Goal: Transaction & Acquisition: Download file/media

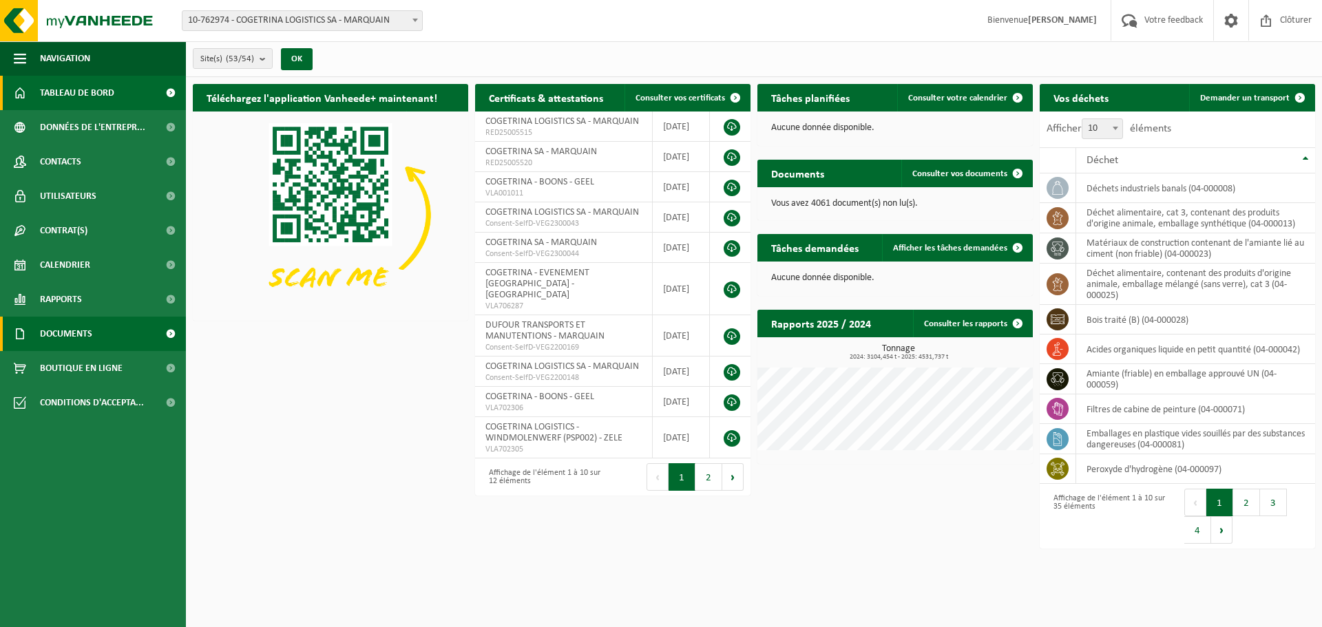
click at [85, 337] on span "Documents" at bounding box center [66, 334] width 52 height 34
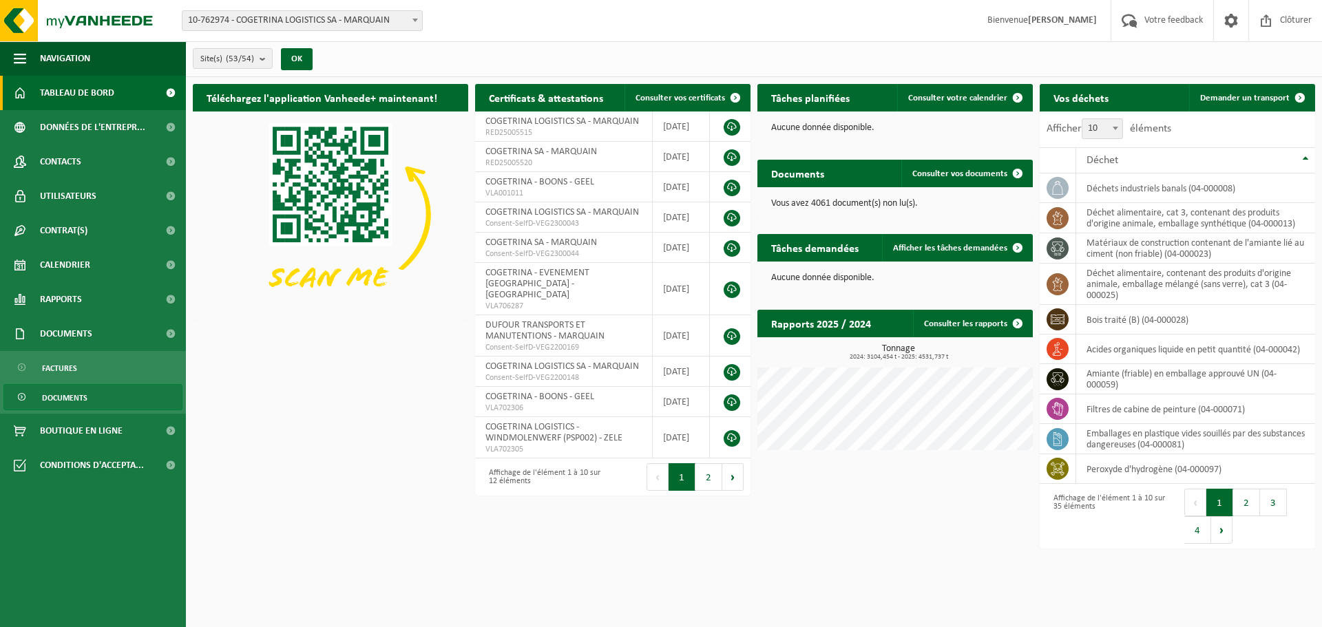
click at [90, 399] on link "Documents" at bounding box center [92, 397] width 179 height 26
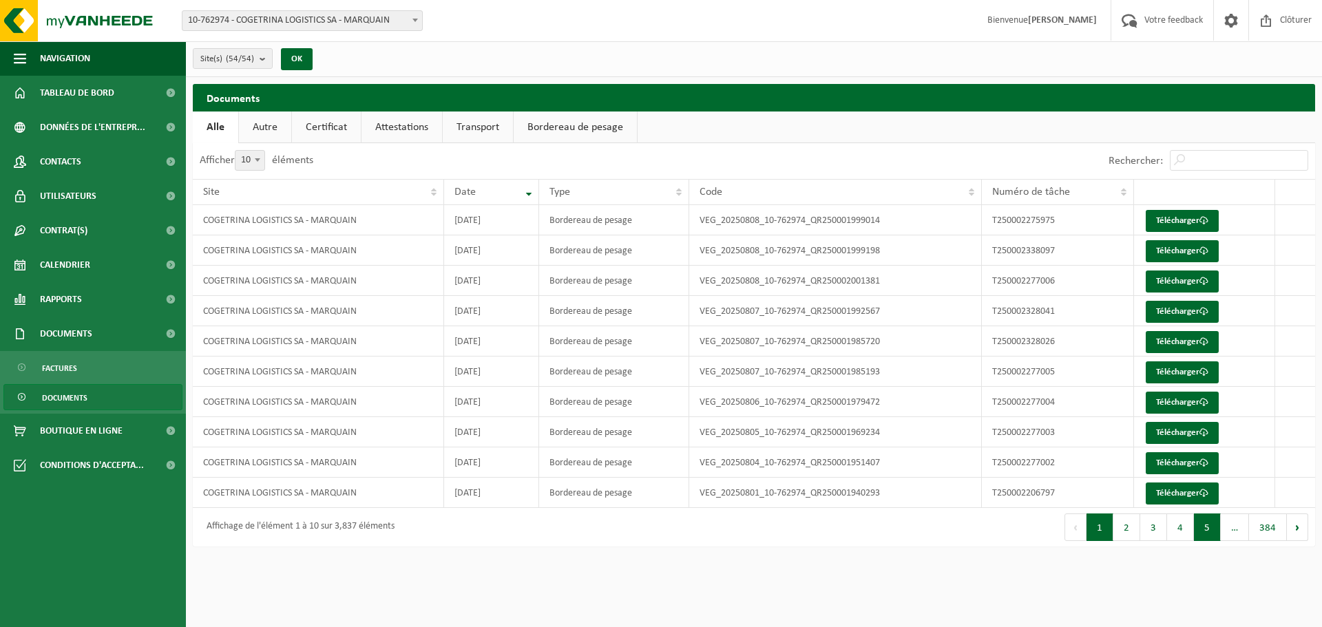
click at [1207, 524] on button "5" at bounding box center [1207, 528] width 27 height 28
click at [1208, 160] on input "Rechercher:" at bounding box center [1239, 160] width 138 height 21
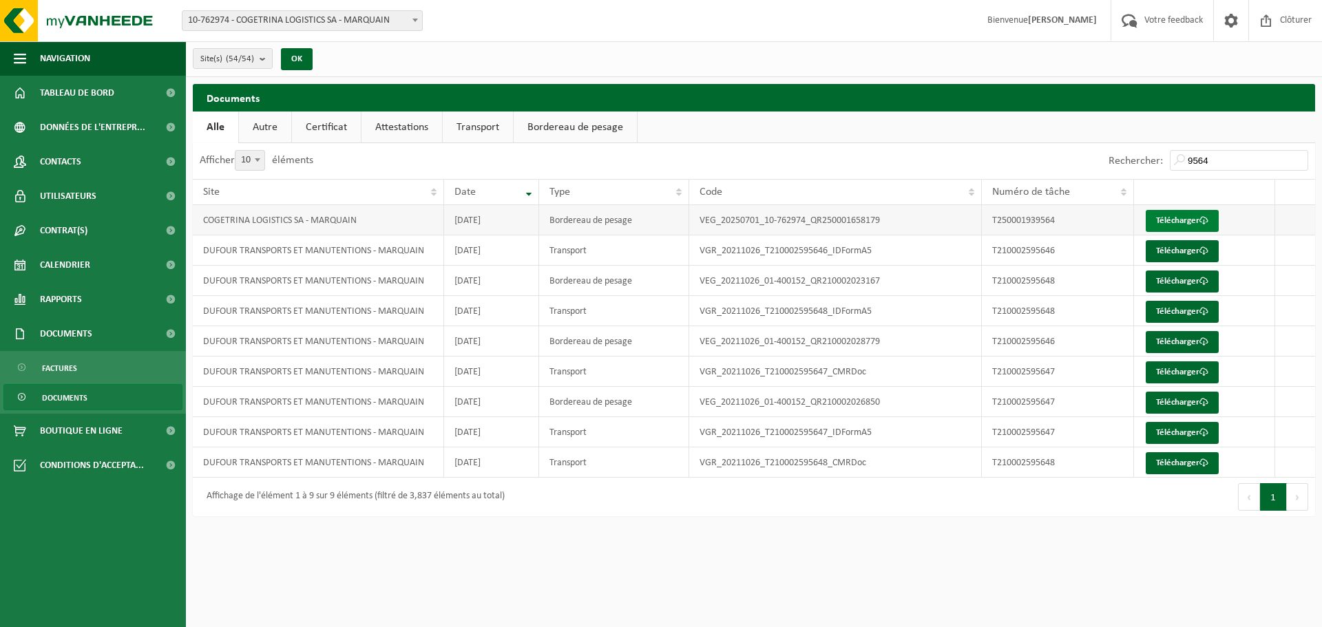
click at [1163, 223] on link "Télécharger" at bounding box center [1182, 221] width 73 height 22
click at [1229, 163] on input "9564" at bounding box center [1239, 160] width 138 height 21
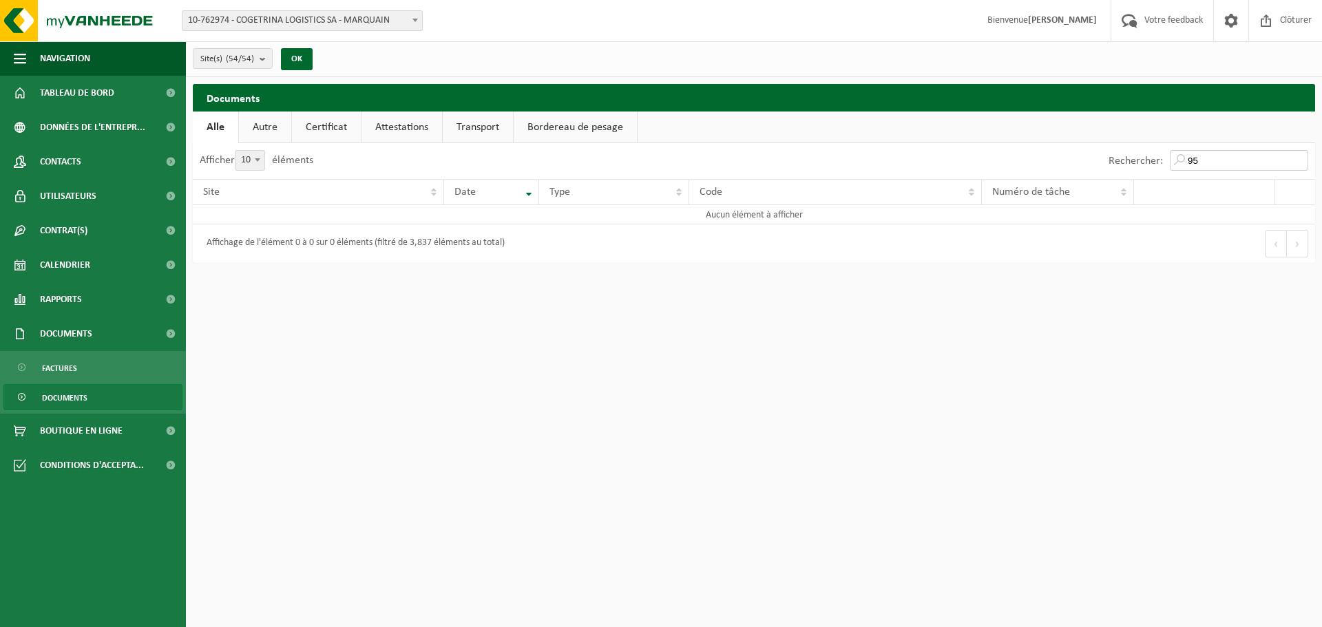
type input "9"
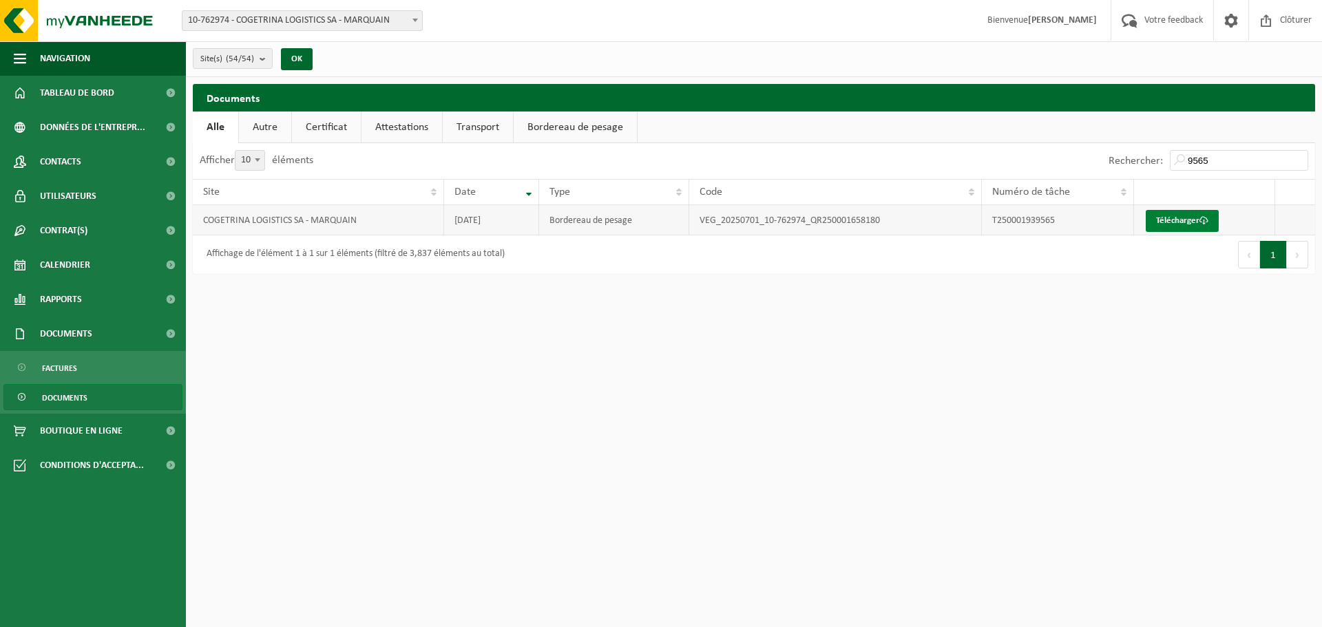
click at [1198, 214] on link "Télécharger" at bounding box center [1182, 221] width 73 height 22
click at [1240, 155] on input "9565" at bounding box center [1239, 160] width 138 height 21
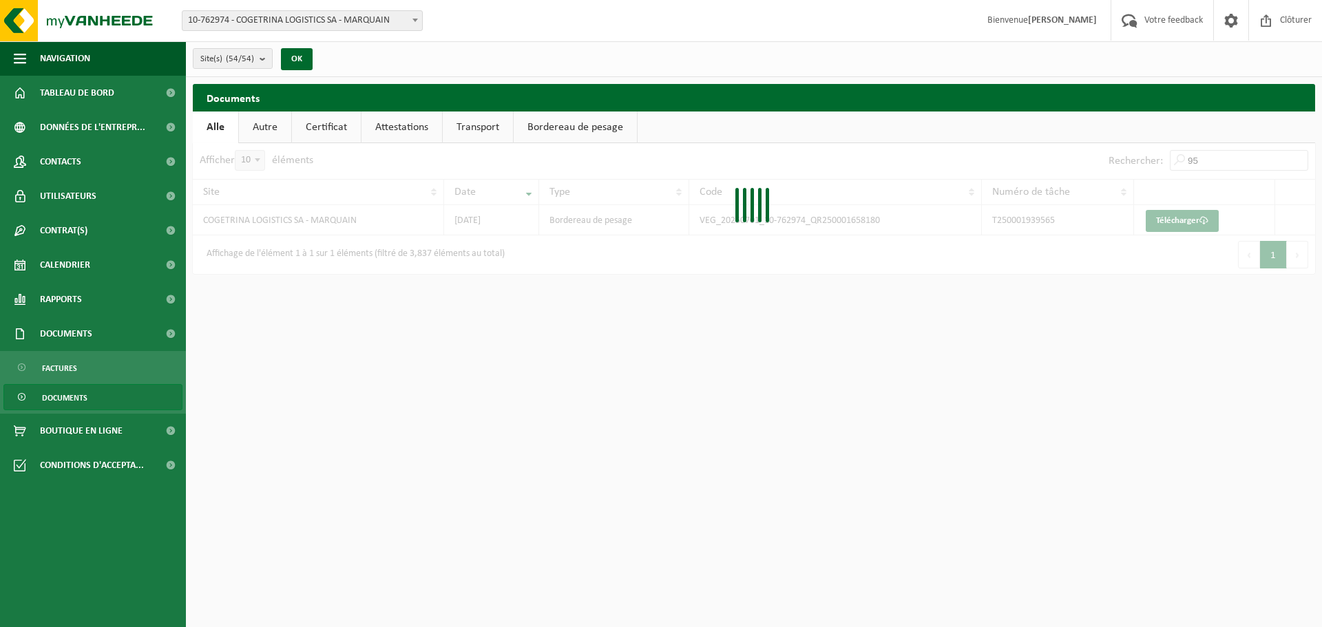
type input "9"
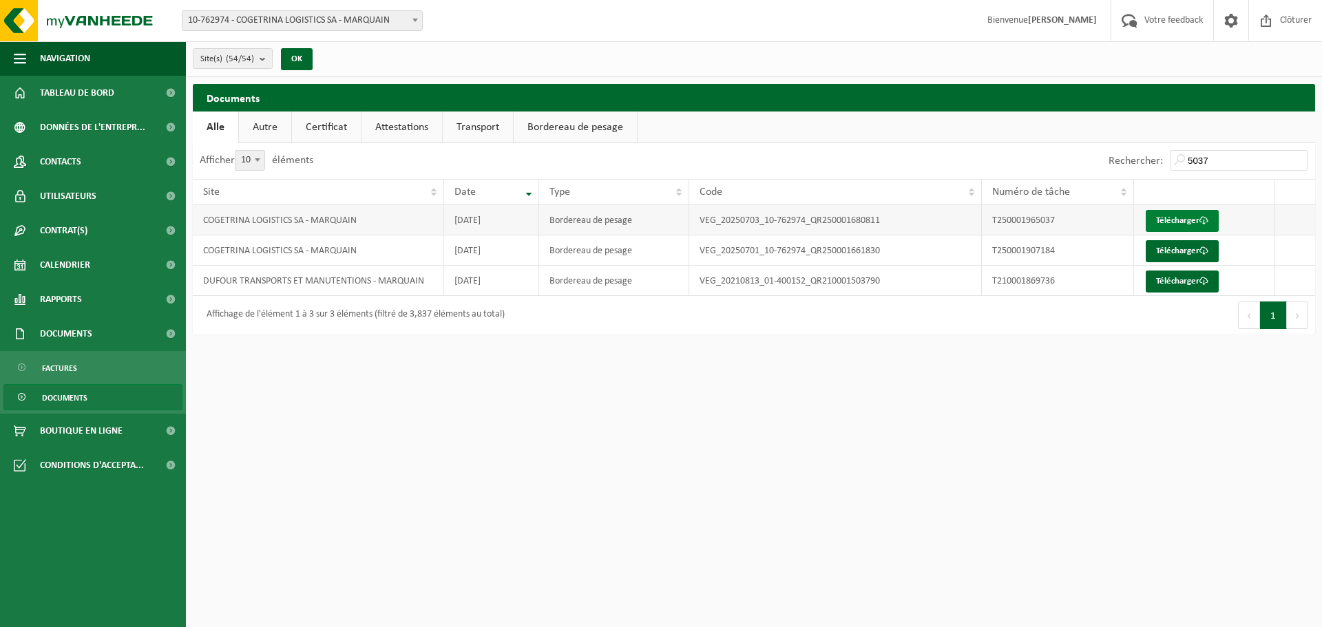
click at [1184, 226] on link "Télécharger" at bounding box center [1182, 221] width 73 height 22
click at [1227, 163] on input "5037" at bounding box center [1239, 160] width 138 height 21
click at [1183, 225] on link "Télécharger" at bounding box center [1182, 221] width 73 height 22
drag, startPoint x: 1221, startPoint y: 157, endPoint x: 1130, endPoint y: 157, distance: 91.6
click at [1130, 157] on div "Rechercher: 5037" at bounding box center [1209, 161] width 214 height 36
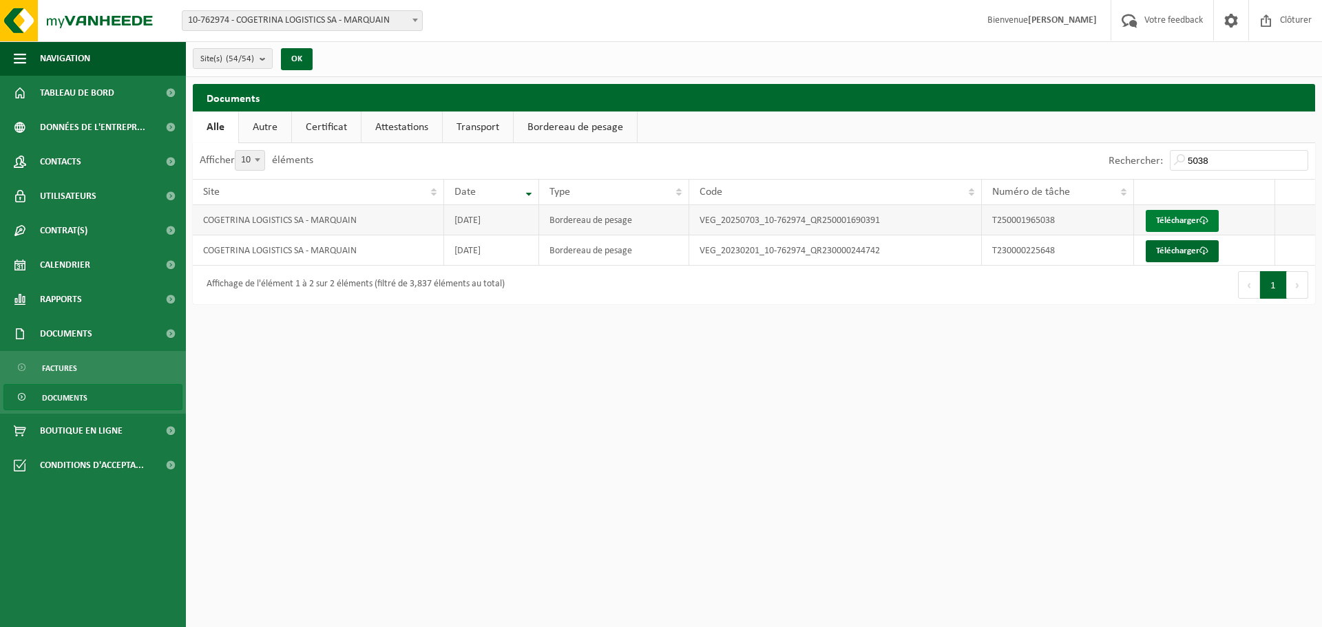
click at [1170, 225] on link "Télécharger" at bounding box center [1182, 221] width 73 height 22
drag, startPoint x: 1214, startPoint y: 160, endPoint x: 1008, endPoint y: 152, distance: 206.1
click at [1008, 152] on div "Rechercher: 5038" at bounding box center [1034, 161] width 561 height 36
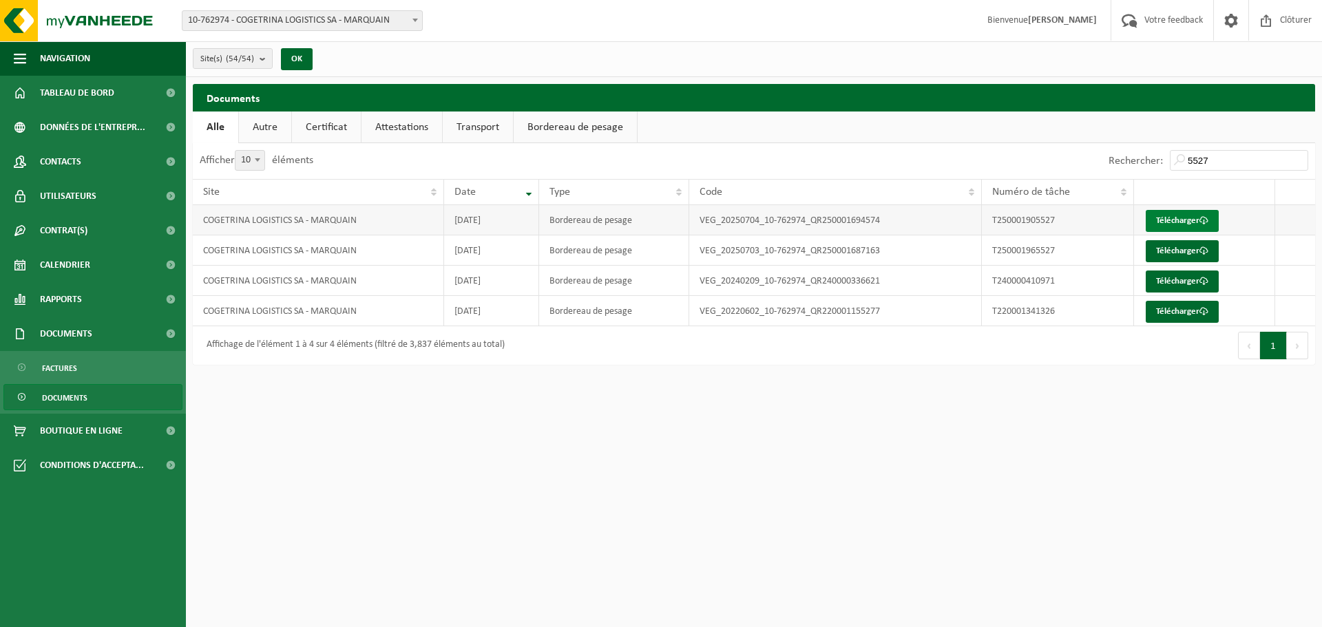
click at [1169, 223] on link "Télécharger" at bounding box center [1182, 221] width 73 height 22
click at [1136, 256] on td "Télécharger" at bounding box center [1205, 251] width 142 height 30
click at [1173, 250] on link "Télécharger" at bounding box center [1182, 251] width 73 height 22
click at [1227, 169] on input "5527" at bounding box center [1239, 160] width 138 height 21
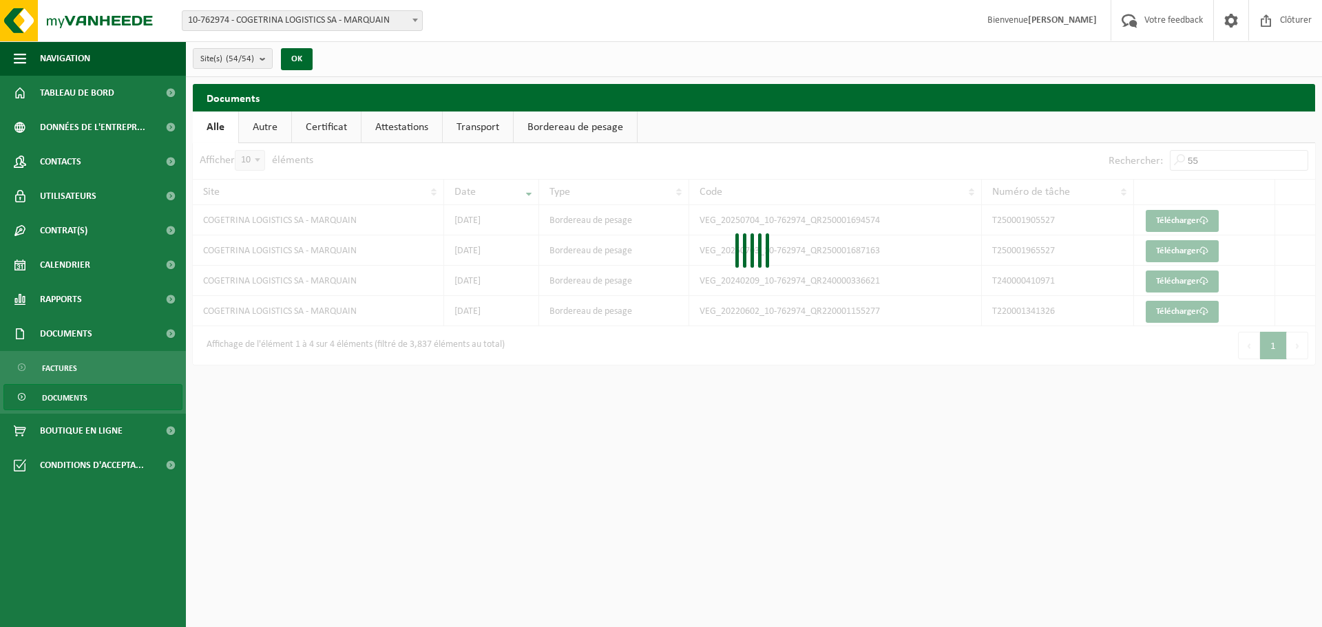
type input "5"
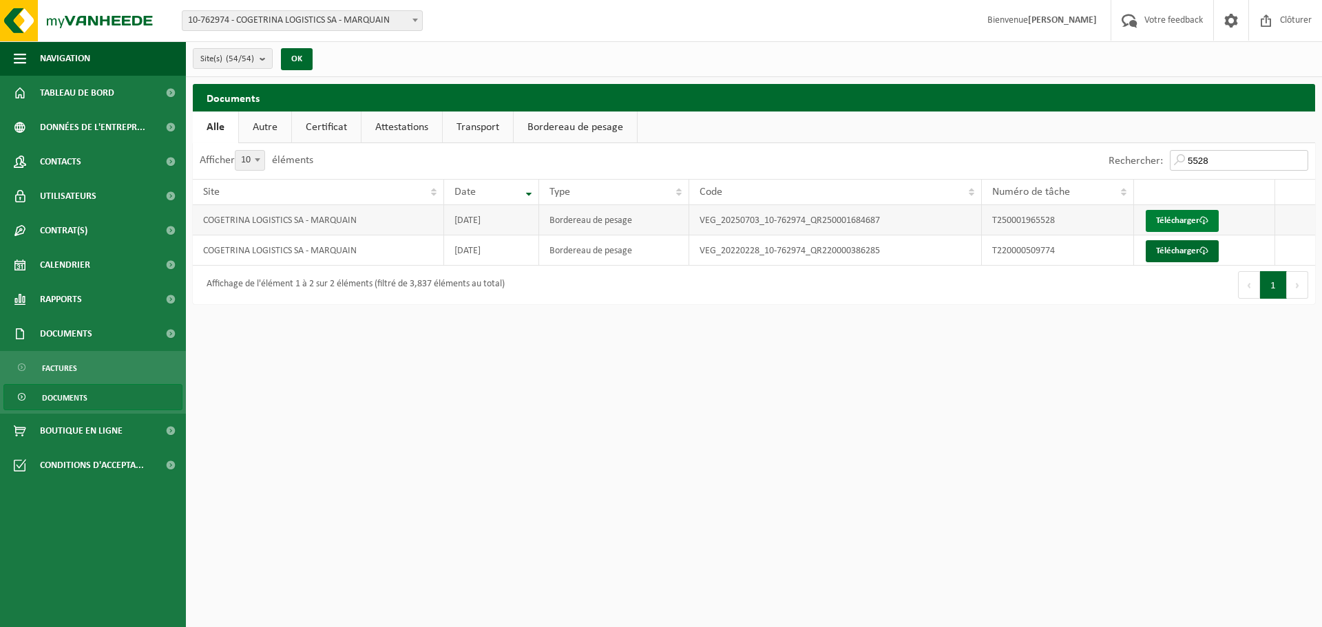
type input "5528"
click at [1174, 219] on link "Télécharger" at bounding box center [1182, 221] width 73 height 22
drag, startPoint x: 1216, startPoint y: 163, endPoint x: 1051, endPoint y: 127, distance: 168.5
click at [1051, 127] on div "Documents Patientez Le téléchargement est un peu long en raison de la grande qu…" at bounding box center [754, 197] width 1136 height 227
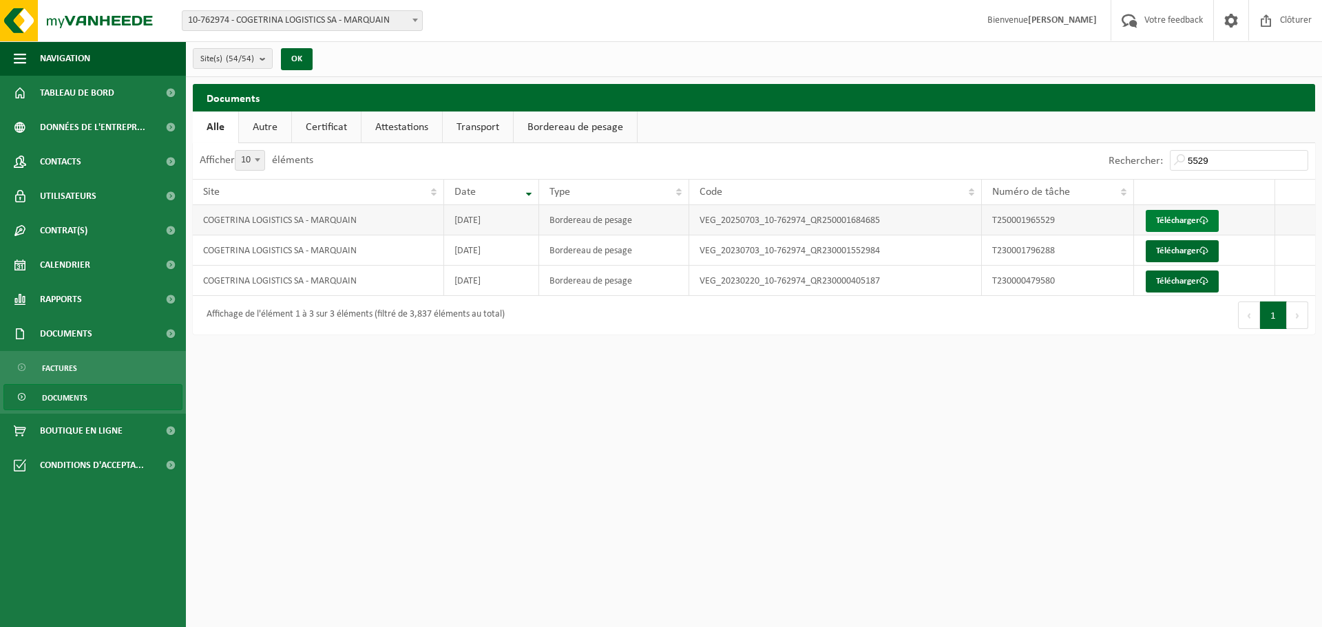
click at [1186, 221] on link "Télécharger" at bounding box center [1182, 221] width 73 height 22
drag, startPoint x: 1214, startPoint y: 157, endPoint x: 1125, endPoint y: 159, distance: 88.2
click at [1125, 159] on div "Rechercher: 5529" at bounding box center [1209, 161] width 214 height 36
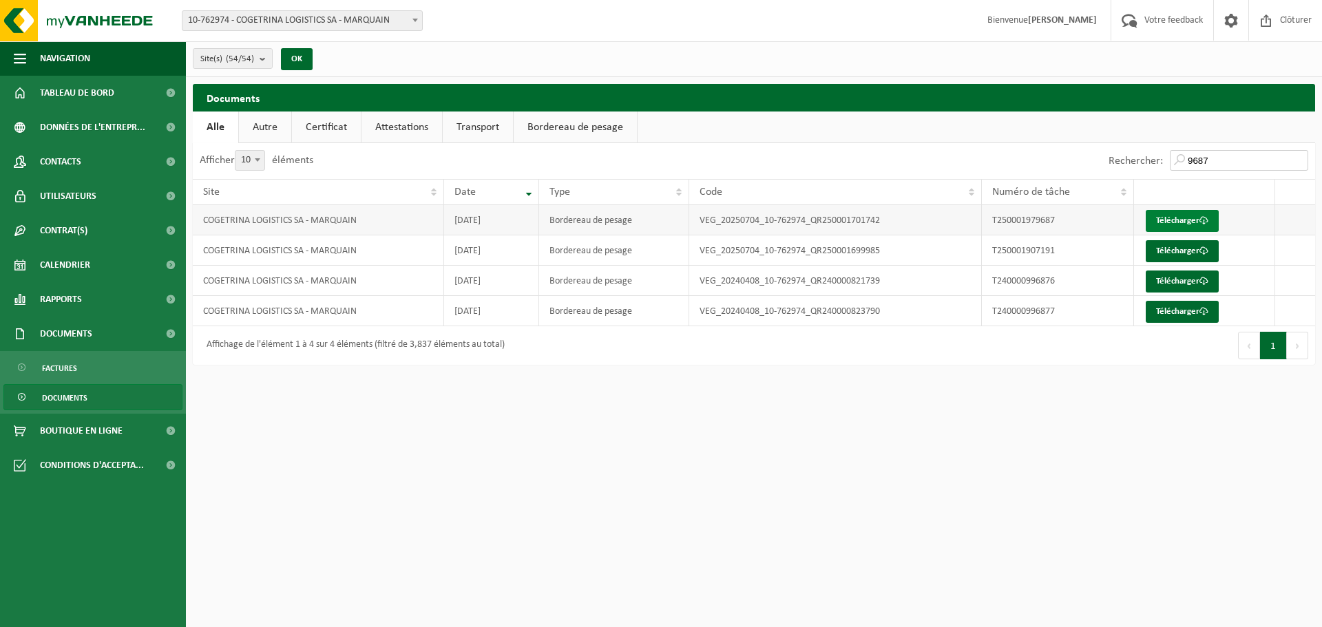
type input "9687"
click at [1205, 223] on span at bounding box center [1204, 220] width 9 height 9
drag, startPoint x: 1260, startPoint y: 175, endPoint x: 1244, endPoint y: 166, distance: 18.8
click at [1244, 166] on div "Rechercher: 9687" at bounding box center [1209, 161] width 214 height 36
drag, startPoint x: 1210, startPoint y: 163, endPoint x: 1140, endPoint y: 163, distance: 70.3
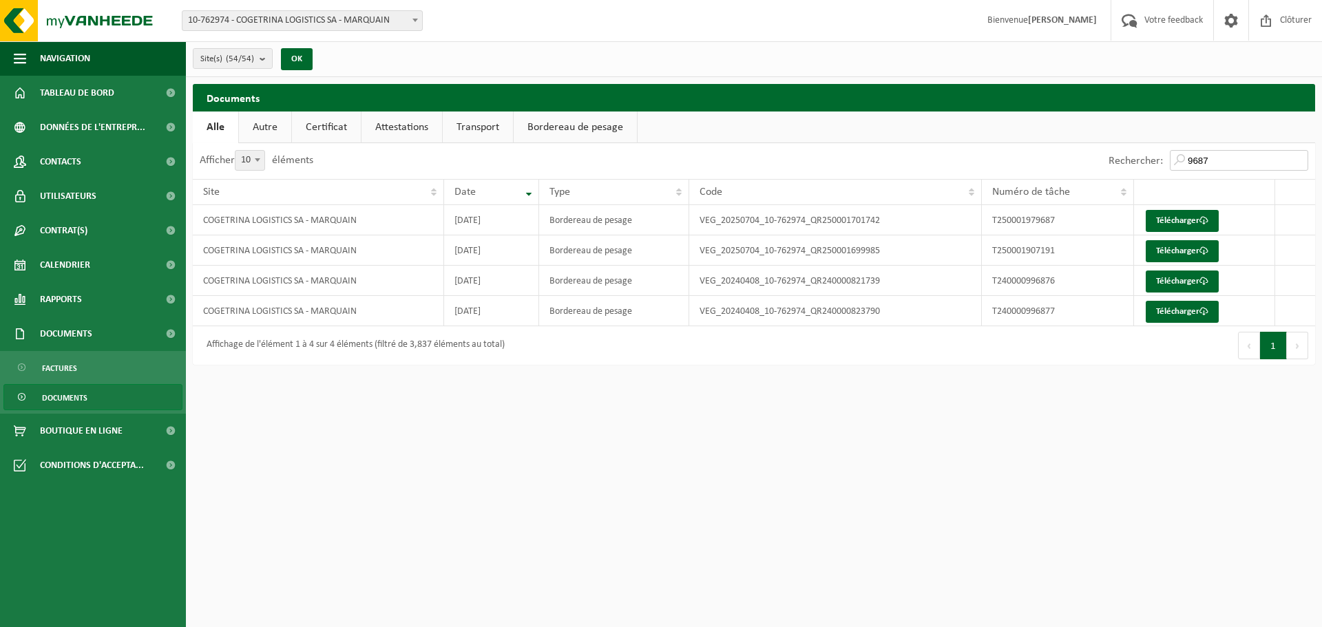
click at [1140, 163] on div "Rechercher: 9687" at bounding box center [1209, 161] width 214 height 36
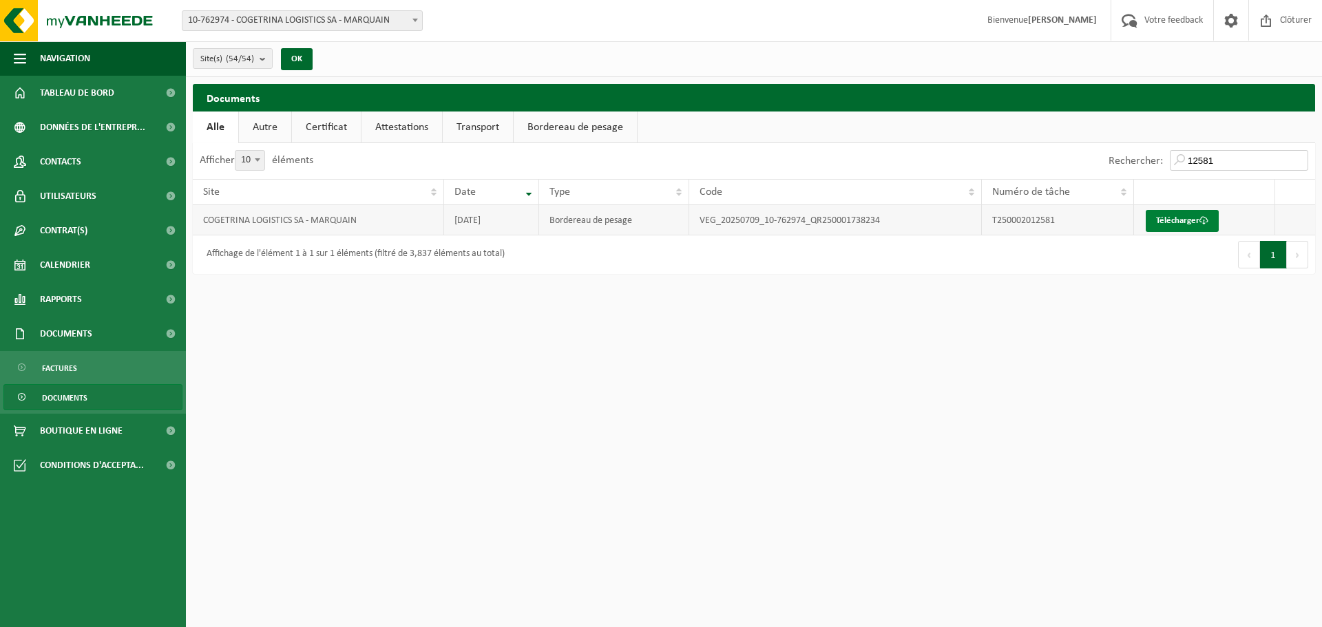
type input "12581"
click at [1183, 220] on link "Télécharger" at bounding box center [1182, 221] width 73 height 22
drag, startPoint x: 1220, startPoint y: 154, endPoint x: 1085, endPoint y: 149, distance: 135.1
click at [1088, 149] on div "Rechercher: 12581" at bounding box center [1034, 161] width 561 height 36
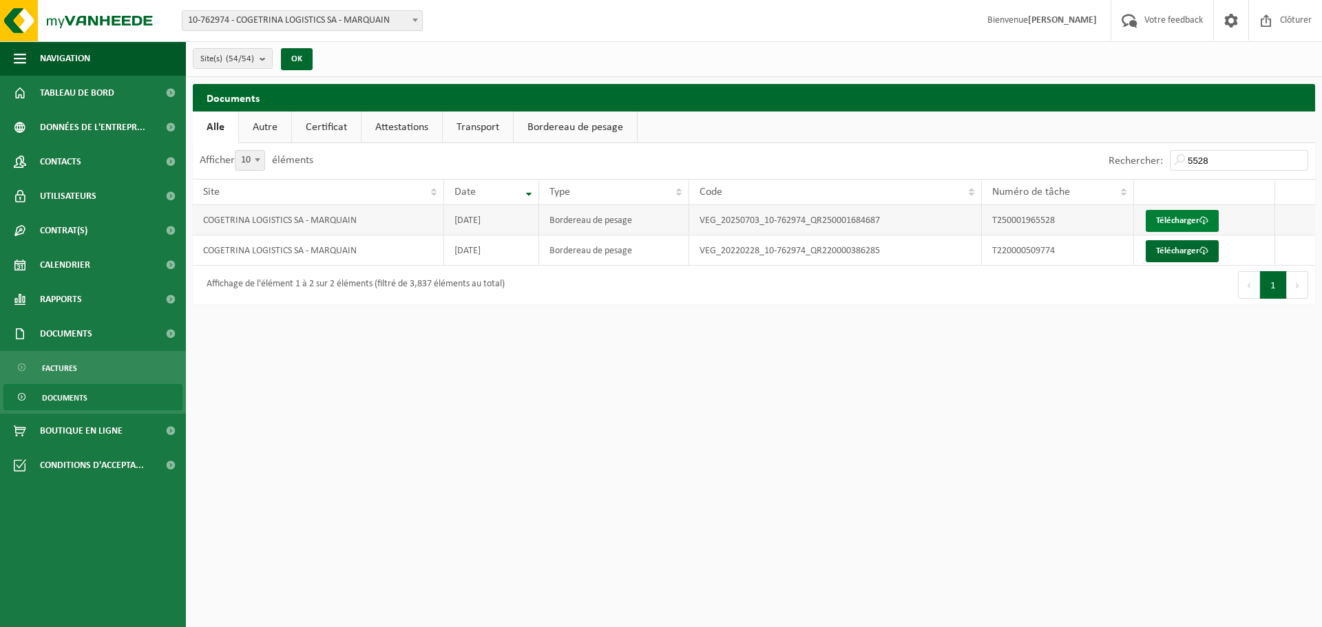
click at [1181, 227] on link "Télécharger" at bounding box center [1182, 221] width 73 height 22
drag, startPoint x: 1231, startPoint y: 171, endPoint x: 1206, endPoint y: 162, distance: 26.4
click at [1206, 162] on div "Rechercher: 5528" at bounding box center [1209, 161] width 214 height 36
drag, startPoint x: 1216, startPoint y: 162, endPoint x: 1136, endPoint y: 160, distance: 79.9
click at [1137, 160] on div "Rechercher: 5528" at bounding box center [1209, 161] width 214 height 36
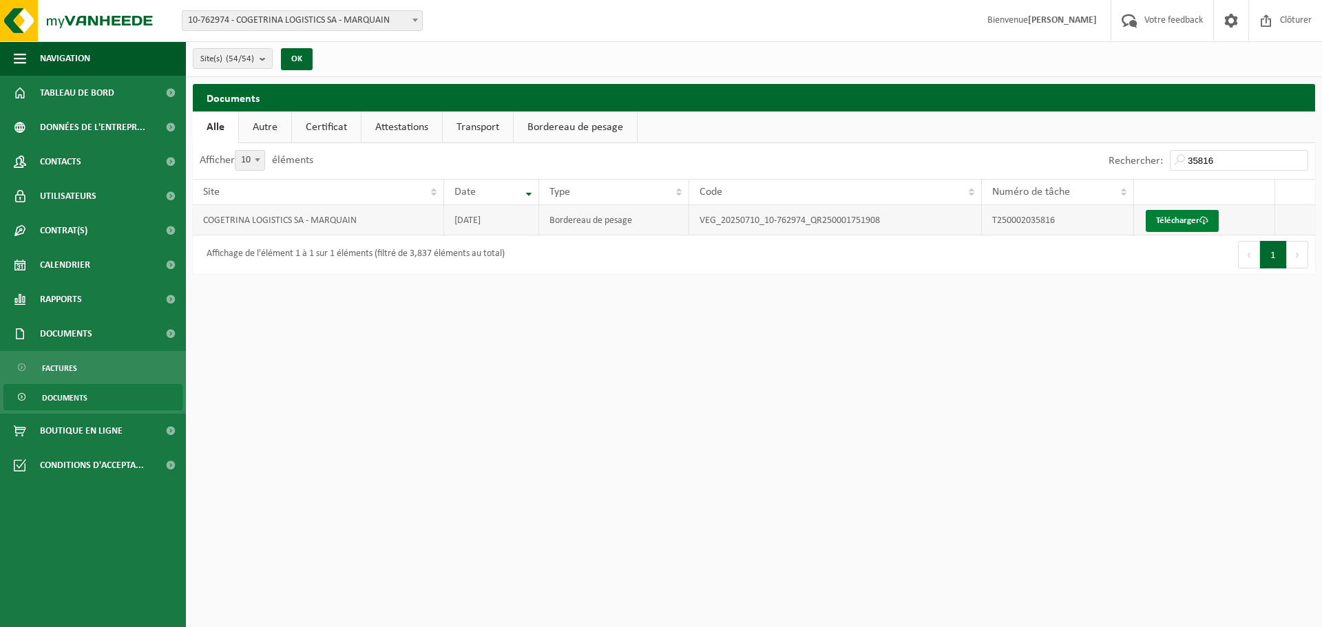
click at [1175, 218] on link "Télécharger" at bounding box center [1182, 221] width 73 height 22
drag, startPoint x: 1236, startPoint y: 159, endPoint x: 1112, endPoint y: 151, distance: 124.9
click at [1112, 151] on div "Rechercher: 35816" at bounding box center [1209, 161] width 214 height 36
click at [1190, 229] on link "Télécharger" at bounding box center [1182, 221] width 73 height 22
click at [1192, 479] on html "Site: 10-762974 - COGETRINA LOGISTICS SA - [GEOGRAPHIC_DATA] 10-758815 - CHANTI…" at bounding box center [661, 313] width 1322 height 627
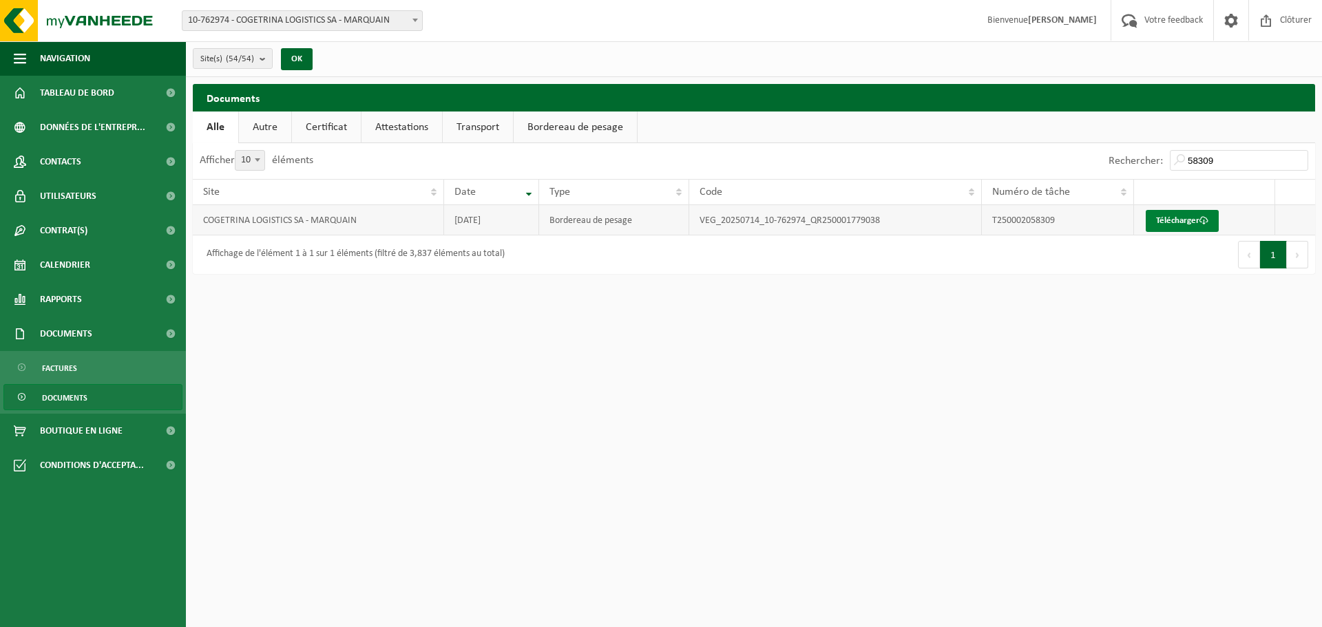
click at [1183, 221] on link "Télécharger" at bounding box center [1182, 221] width 73 height 22
drag, startPoint x: 1224, startPoint y: 162, endPoint x: 1145, endPoint y: 154, distance: 79.6
click at [1145, 154] on div "Rechercher: 58309" at bounding box center [1209, 161] width 214 height 36
click at [1163, 214] on link "Télécharger" at bounding box center [1182, 221] width 73 height 22
click at [1177, 217] on link "Télécharger" at bounding box center [1182, 221] width 73 height 22
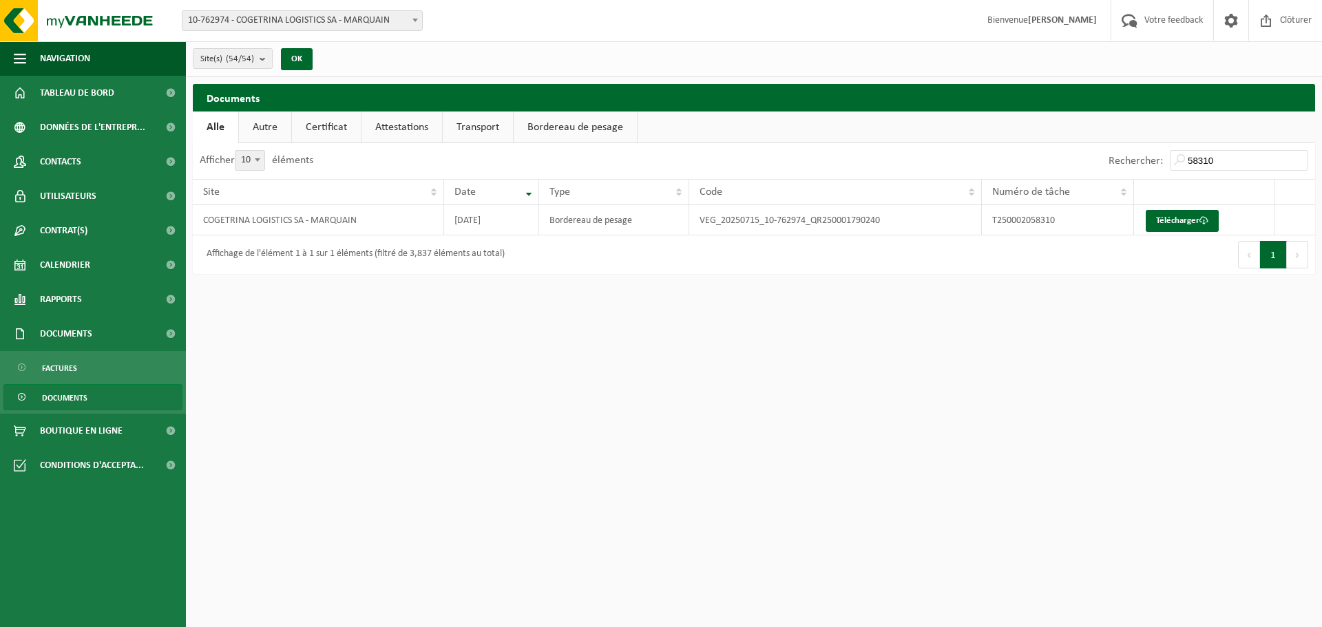
drag, startPoint x: 1248, startPoint y: 148, endPoint x: 1161, endPoint y: 148, distance: 86.8
click at [1161, 148] on div "Rechercher: 58310" at bounding box center [1209, 161] width 214 height 36
drag, startPoint x: 1239, startPoint y: 168, endPoint x: 1111, endPoint y: 149, distance: 129.6
click at [1111, 149] on div "Rechercher: 58310" at bounding box center [1209, 161] width 214 height 36
click at [936, 329] on html "Site: 10-762974 - COGETRINA LOGISTICS SA - [GEOGRAPHIC_DATA] 10-758815 - CHANTI…" at bounding box center [661, 313] width 1322 height 627
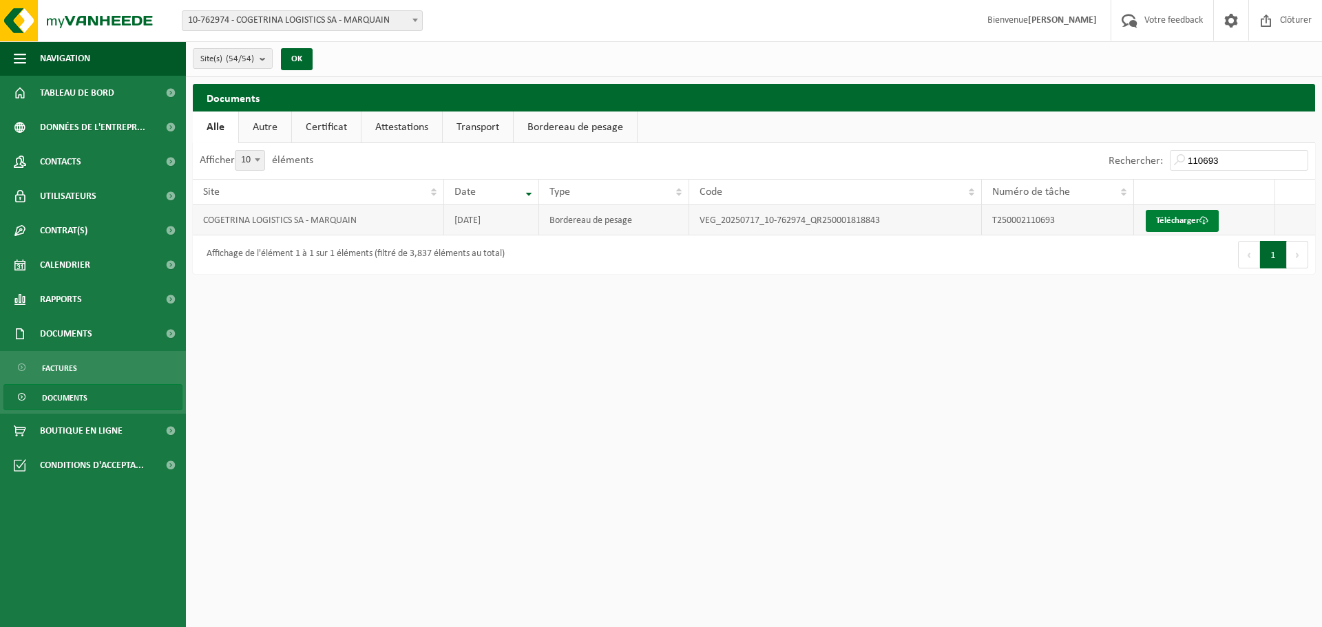
click at [1152, 219] on link "Télécharger" at bounding box center [1182, 221] width 73 height 22
drag, startPoint x: 1225, startPoint y: 160, endPoint x: 943, endPoint y: 116, distance: 285.1
click at [957, 123] on div "Documents Patientez Le téléchargement est un peu long en raison de la grande qu…" at bounding box center [754, 182] width 1136 height 197
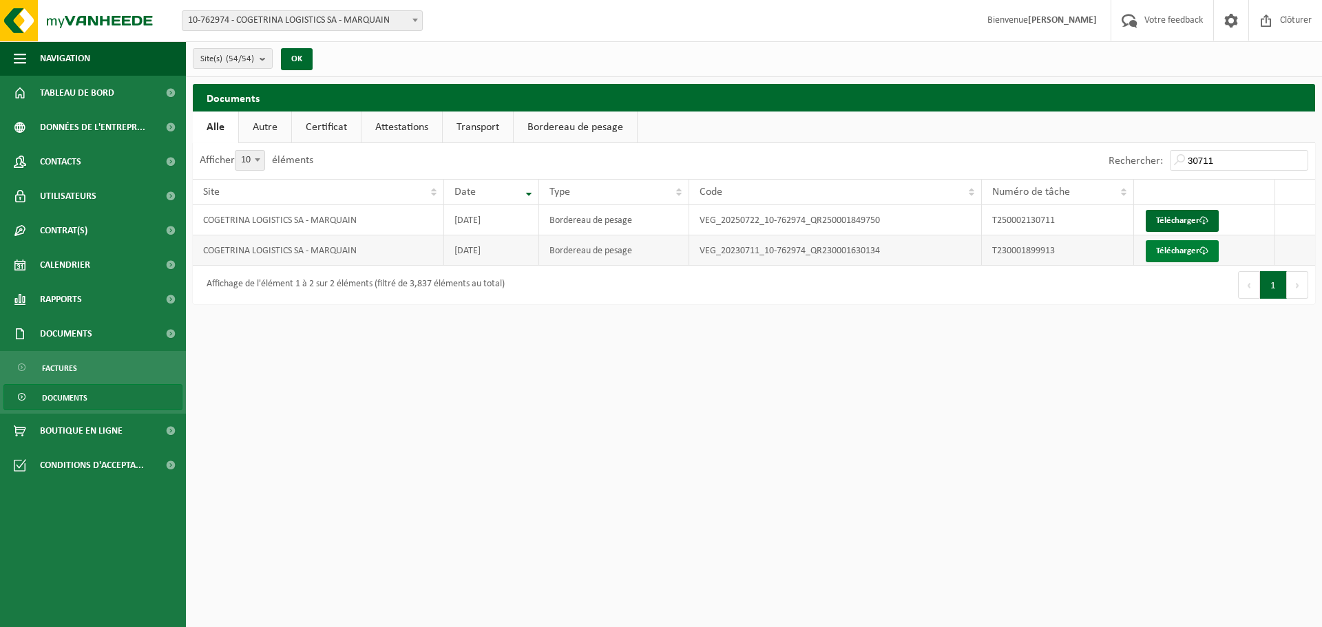
click at [1165, 250] on link "Télécharger" at bounding box center [1182, 251] width 73 height 22
drag, startPoint x: 1216, startPoint y: 159, endPoint x: 1145, endPoint y: 145, distance: 72.3
click at [1145, 145] on div "Rechercher: 30711" at bounding box center [1209, 161] width 214 height 36
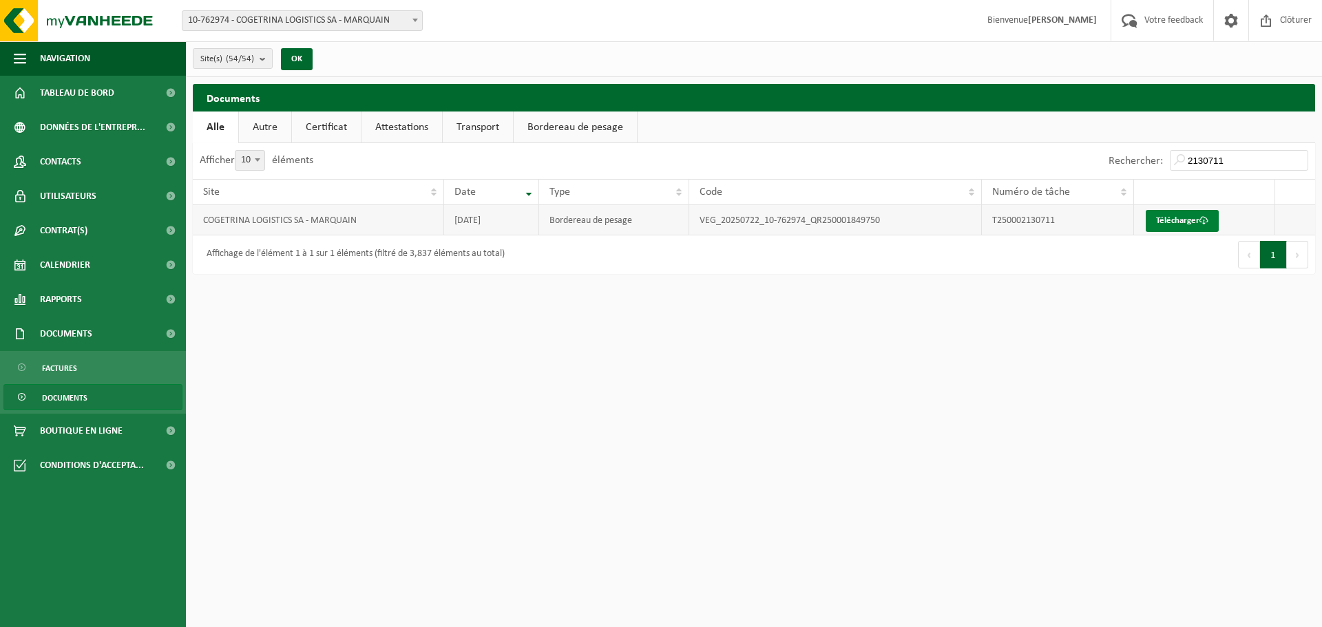
click at [1179, 214] on link "Télécharger" at bounding box center [1182, 221] width 73 height 22
drag, startPoint x: 1247, startPoint y: 159, endPoint x: 997, endPoint y: 138, distance: 250.9
click at [997, 138] on div "Documents Patientez Le téléchargement est un peu long en raison de la grande qu…" at bounding box center [754, 182] width 1136 height 197
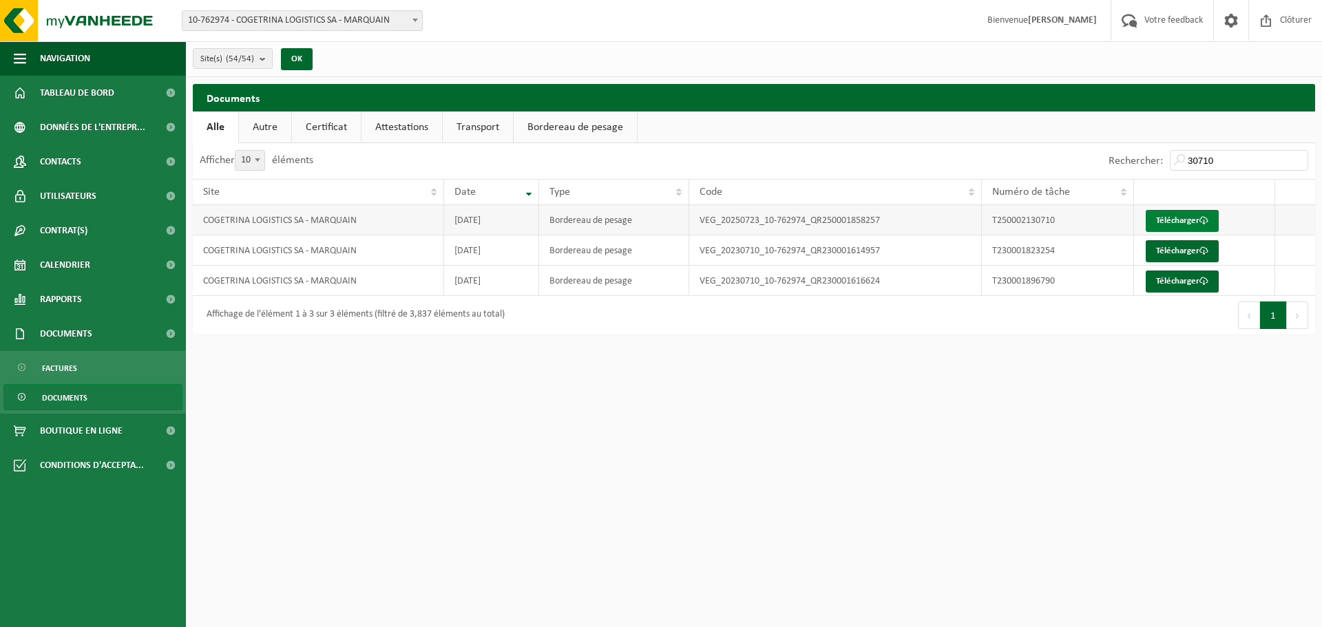
click at [1170, 223] on link "Télécharger" at bounding box center [1182, 221] width 73 height 22
drag, startPoint x: 1244, startPoint y: 170, endPoint x: 1204, endPoint y: 156, distance: 42.3
click at [1116, 218] on div "Afficher 10 25 50 100 10 éléments Rechercher: 30710 Site Date Type Code Numéro …" at bounding box center [754, 238] width 1123 height 191
drag, startPoint x: 1236, startPoint y: 154, endPoint x: 1146, endPoint y: 156, distance: 89.6
click at [1146, 156] on div "Rechercher: 30710" at bounding box center [1209, 161] width 214 height 36
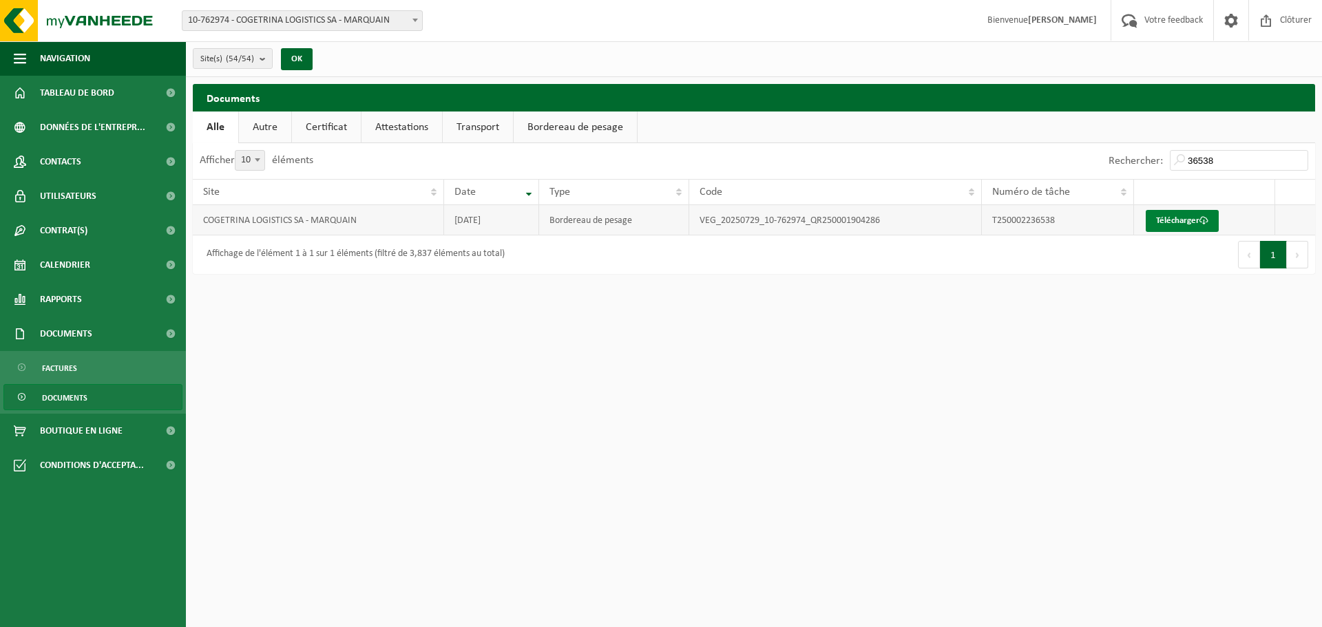
click at [1174, 218] on link "Télécharger" at bounding box center [1182, 221] width 73 height 22
drag, startPoint x: 1234, startPoint y: 159, endPoint x: 981, endPoint y: 108, distance: 257.2
click at [975, 128] on div "Documents Patientez Le téléchargement est un peu long en raison de la grande qu…" at bounding box center [754, 182] width 1136 height 197
click at [1162, 225] on link "Télécharger" at bounding box center [1182, 221] width 73 height 22
drag, startPoint x: 1222, startPoint y: 152, endPoint x: 1159, endPoint y: 158, distance: 63.7
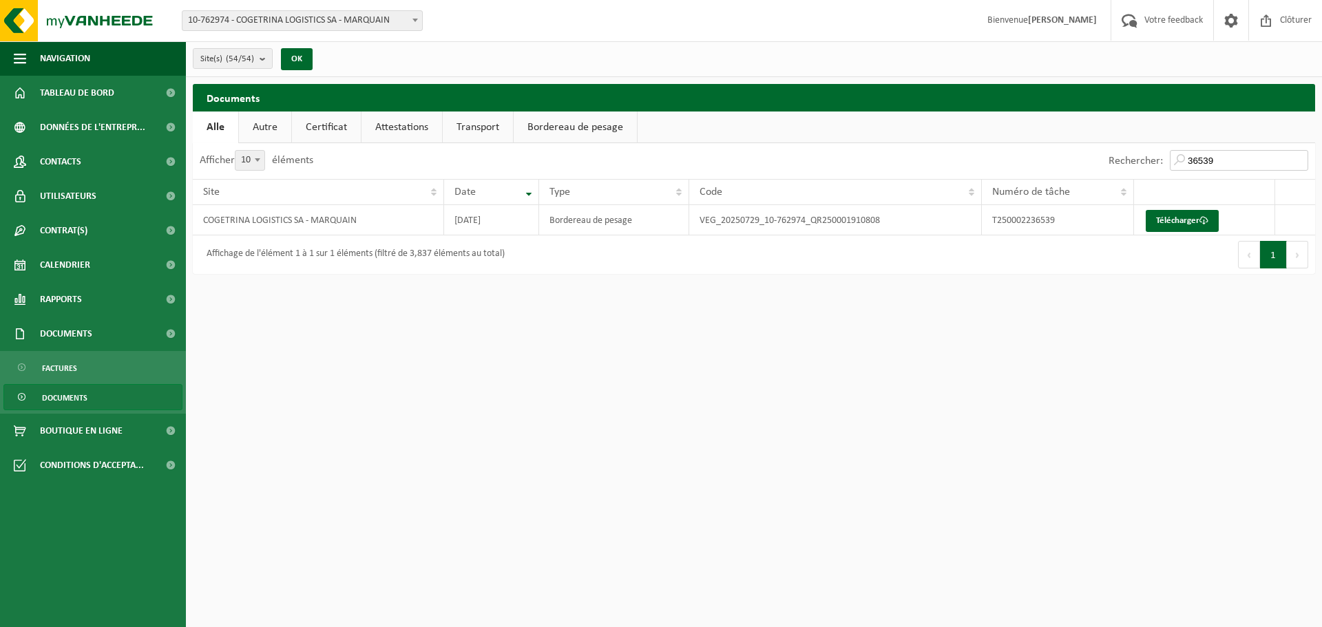
click at [1159, 158] on div "Rechercher: 36539" at bounding box center [1209, 161] width 214 height 36
click at [1175, 218] on link "Télécharger" at bounding box center [1182, 221] width 73 height 22
drag, startPoint x: 1229, startPoint y: 173, endPoint x: 1224, endPoint y: 165, distance: 9.4
click at [1224, 166] on div "Rechercher: 44752" at bounding box center [1209, 161] width 214 height 36
drag, startPoint x: 1223, startPoint y: 163, endPoint x: 1034, endPoint y: 146, distance: 190.1
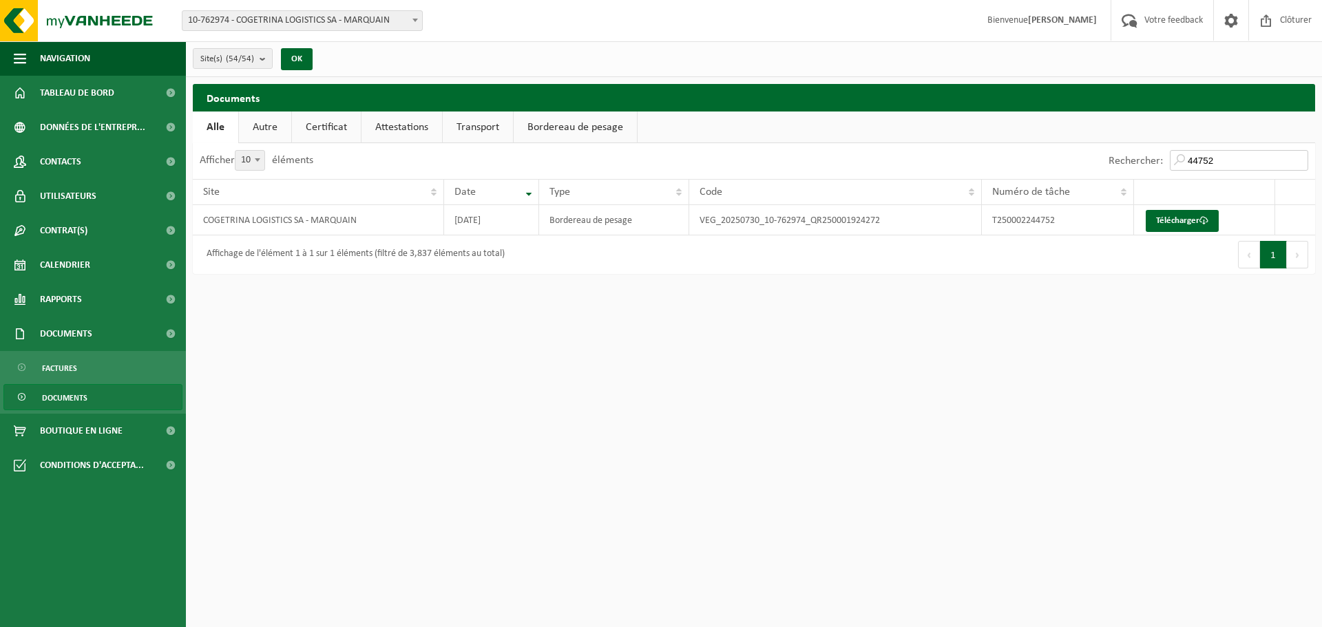
click at [1034, 146] on div "Rechercher: 44752" at bounding box center [1034, 161] width 561 height 36
click at [1174, 217] on link "Télécharger" at bounding box center [1182, 221] width 73 height 22
drag, startPoint x: 1226, startPoint y: 159, endPoint x: 1113, endPoint y: 154, distance: 113.1
click at [1113, 154] on div "Rechercher: 44753" at bounding box center [1209, 161] width 214 height 36
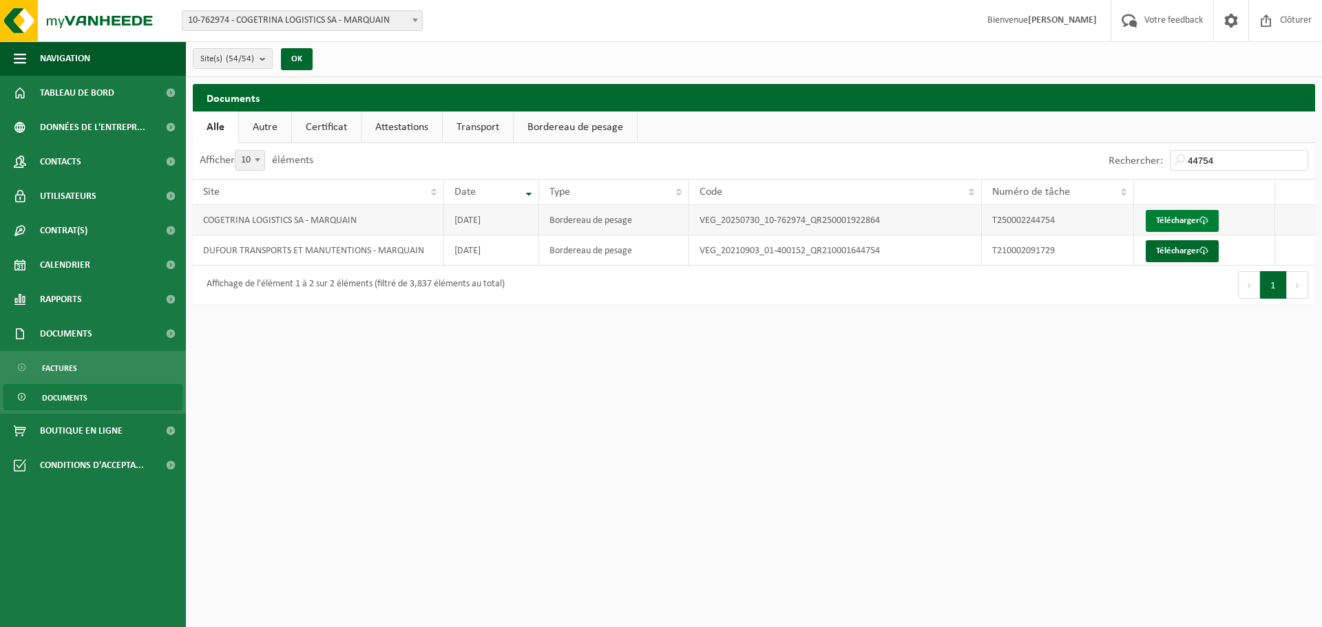
click at [1170, 214] on link "Télécharger" at bounding box center [1182, 221] width 73 height 22
click at [1172, 226] on link "Télécharger" at bounding box center [1182, 221] width 73 height 22
click at [448, 428] on html "Site: 10-762974 - COGETRINA LOGISTICS SA - [GEOGRAPHIC_DATA] 10-758815 - CHANTI…" at bounding box center [661, 313] width 1322 height 627
drag, startPoint x: 1222, startPoint y: 152, endPoint x: 1116, endPoint y: 88, distance: 123.6
click at [1113, 146] on div "Rechercher: 44754" at bounding box center [1209, 161] width 214 height 36
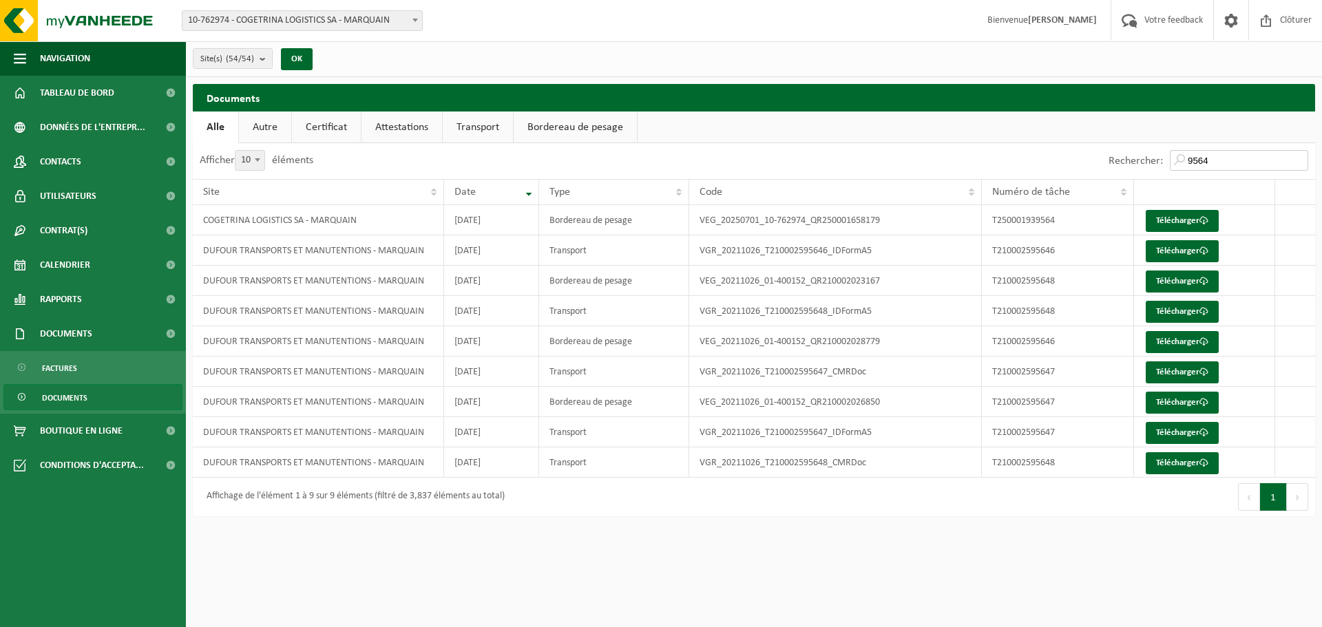
drag, startPoint x: 1223, startPoint y: 157, endPoint x: 998, endPoint y: 136, distance: 226.2
click at [1000, 136] on div "Documents Patientez Le téléchargement est un peu long en raison de la grande qu…" at bounding box center [754, 303] width 1136 height 439
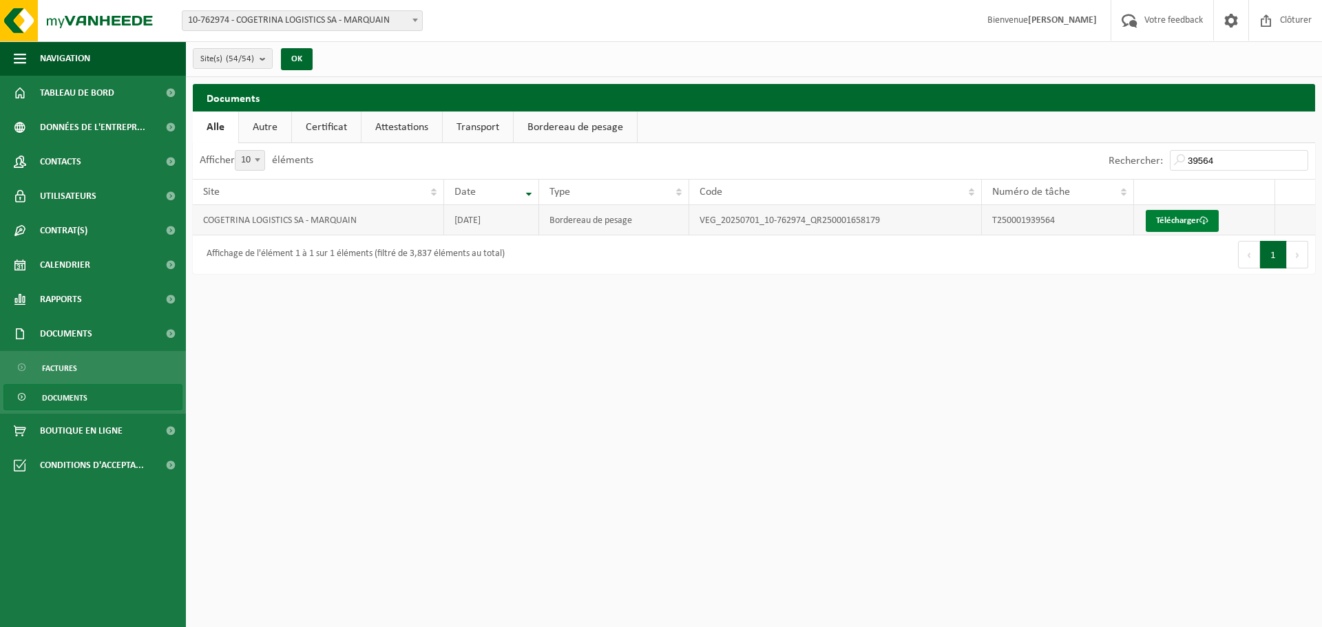
click at [1191, 217] on link "Télécharger" at bounding box center [1182, 221] width 73 height 22
drag, startPoint x: 1245, startPoint y: 167, endPoint x: 1108, endPoint y: 154, distance: 136.9
click at [1108, 154] on div "Rechercher: 39564" at bounding box center [1209, 161] width 214 height 36
click at [1171, 226] on link "Télécharger" at bounding box center [1182, 221] width 73 height 22
drag, startPoint x: 1210, startPoint y: 155, endPoint x: 932, endPoint y: 136, distance: 278.9
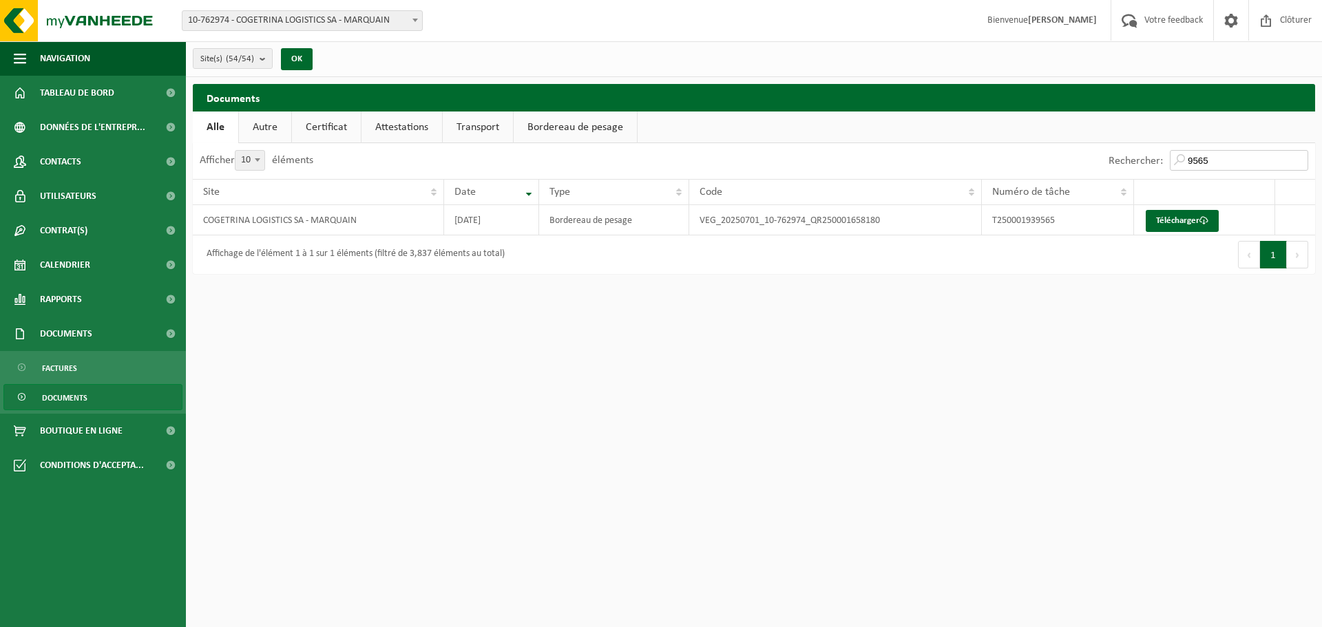
click at [947, 147] on div "Rechercher: 9565" at bounding box center [1034, 161] width 561 height 36
click at [1175, 225] on link "Télécharger" at bounding box center [1182, 221] width 73 height 22
drag, startPoint x: 1223, startPoint y: 160, endPoint x: 1090, endPoint y: 123, distance: 138.9
click at [1115, 149] on div "Rechercher: 39655" at bounding box center [1209, 161] width 214 height 36
click at [1208, 216] on link "Télécharger" at bounding box center [1182, 221] width 73 height 22
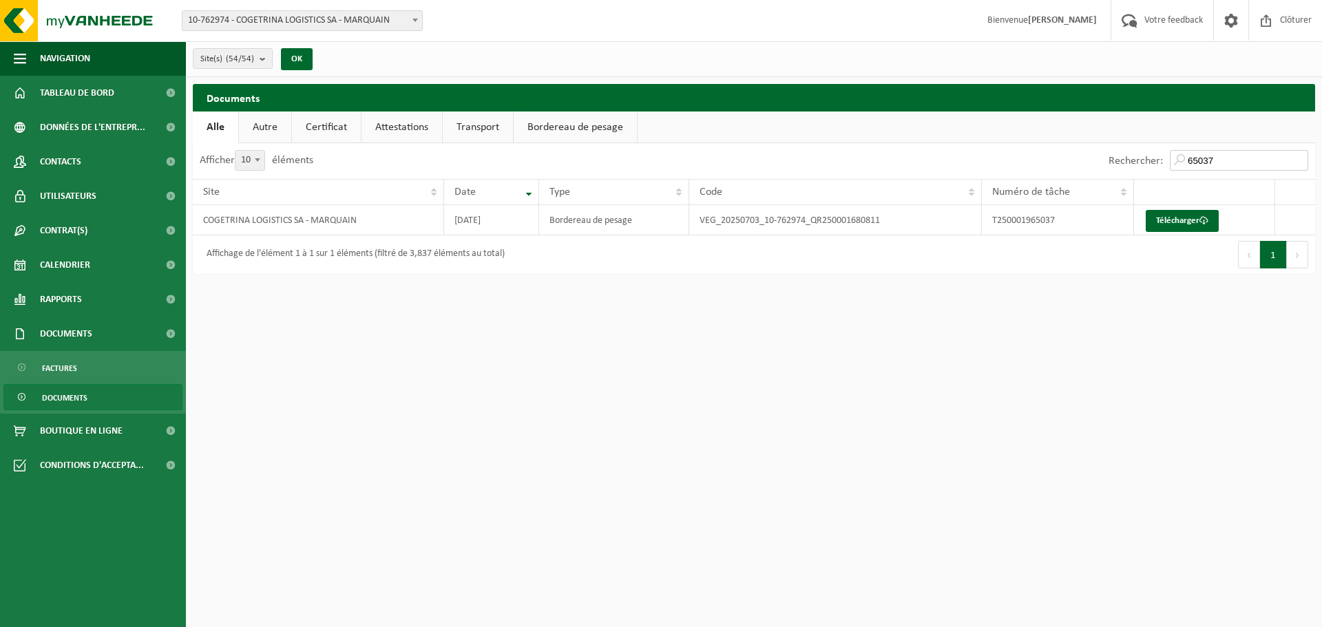
drag, startPoint x: 1217, startPoint y: 161, endPoint x: 1121, endPoint y: 148, distance: 97.3
click at [1121, 148] on div "Rechercher: 65037" at bounding box center [1209, 161] width 214 height 36
click at [1190, 218] on link "Télécharger" at bounding box center [1182, 221] width 73 height 22
drag, startPoint x: 1233, startPoint y: 155, endPoint x: 1056, endPoint y: 155, distance: 177.0
click at [1056, 155] on div "Rechercher: 65038" at bounding box center [1034, 161] width 561 height 36
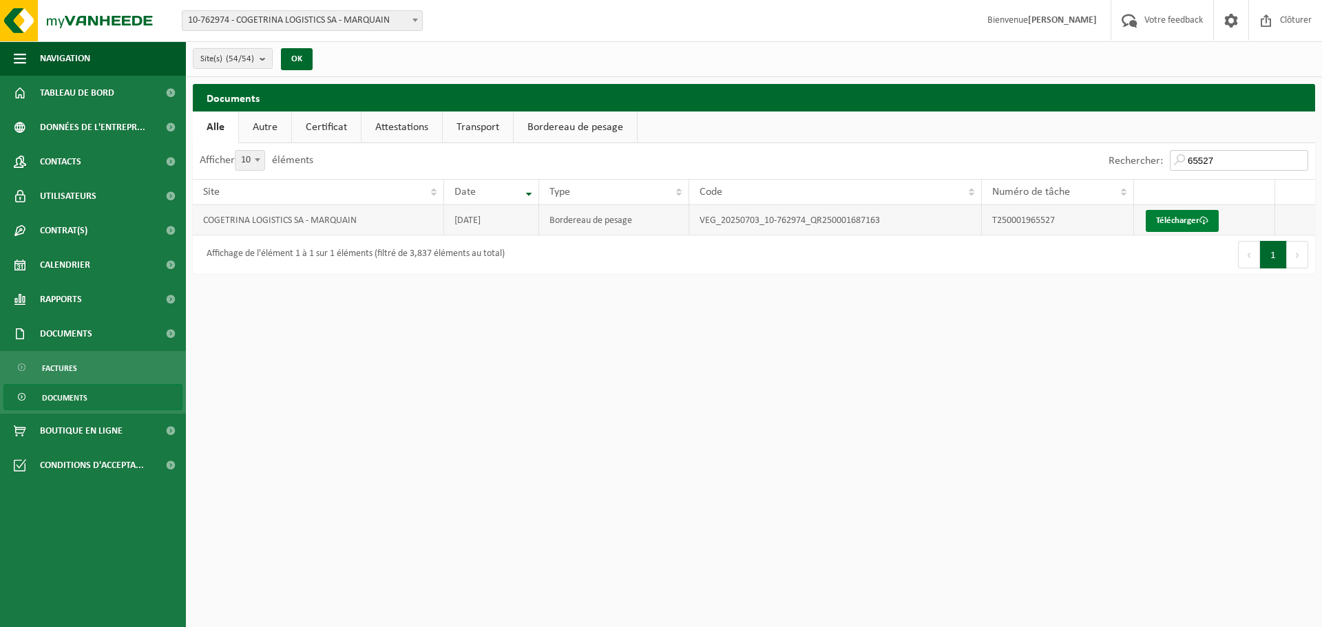
type input "65527"
click at [1190, 221] on link "Télécharger" at bounding box center [1182, 221] width 73 height 22
